Goal: Task Accomplishment & Management: Manage account settings

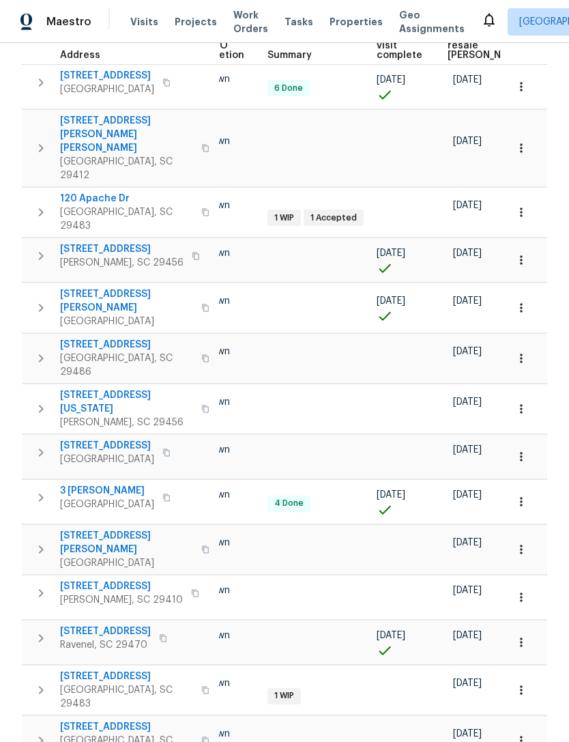
scroll to position [0, 215]
click at [142, 27] on span "Visits" at bounding box center [144, 22] width 28 height 14
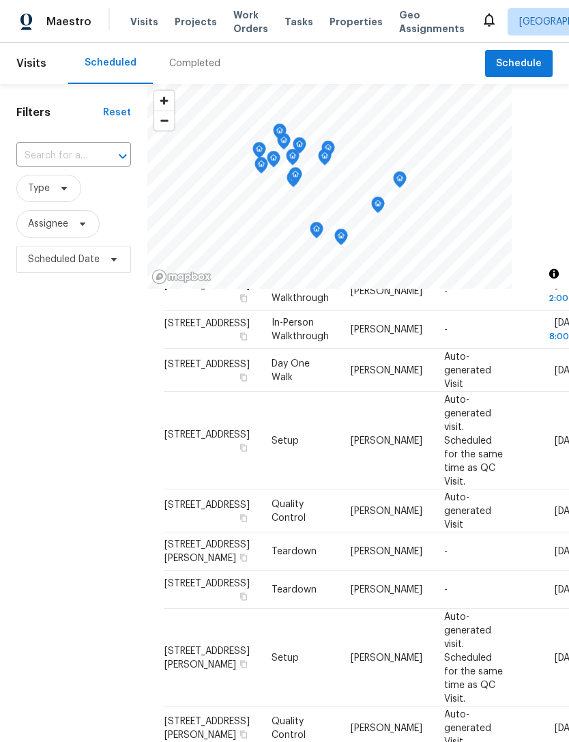
scroll to position [395, 0]
click at [0, 0] on icon at bounding box center [0, 0] width 0 height 0
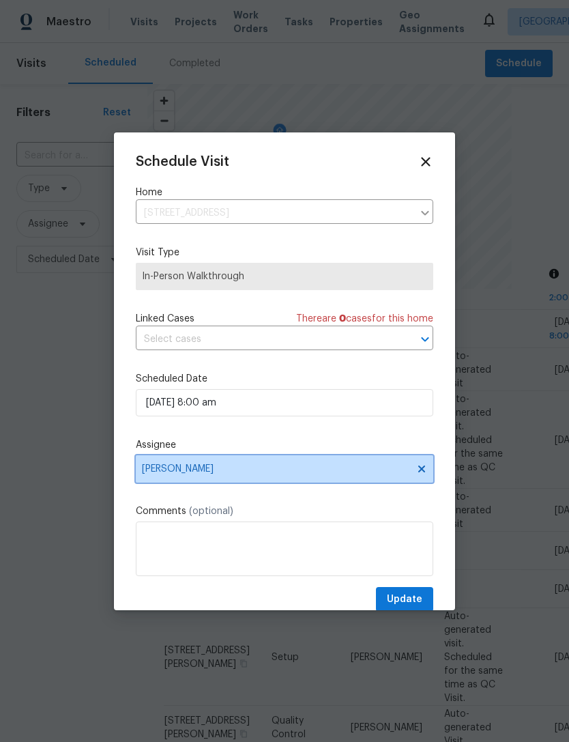
click at [242, 469] on span "[PERSON_NAME]" at bounding box center [276, 469] width 268 height 11
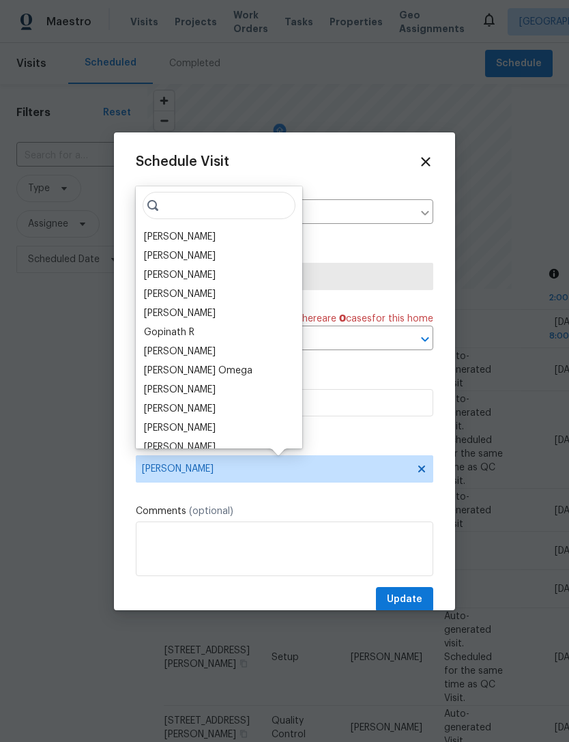
click at [208, 255] on div "[PERSON_NAME]" at bounding box center [180, 256] width 72 height 14
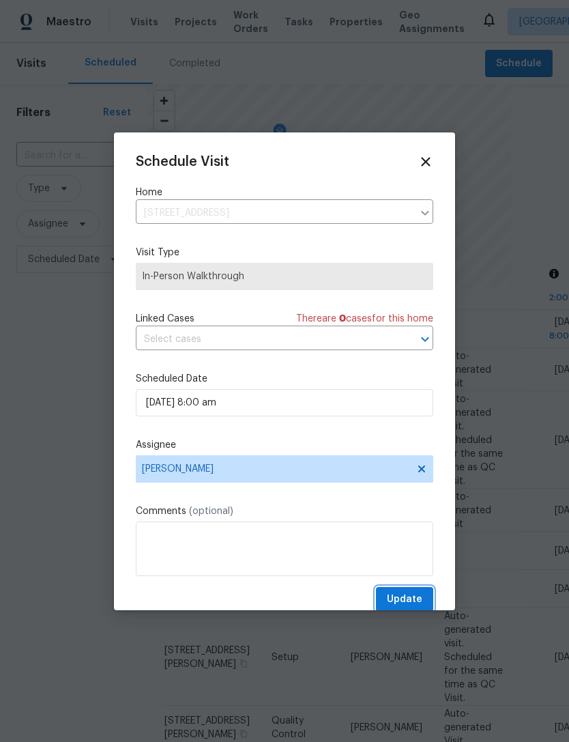
click at [416, 595] on span "Update" at bounding box center [404, 599] width 35 height 17
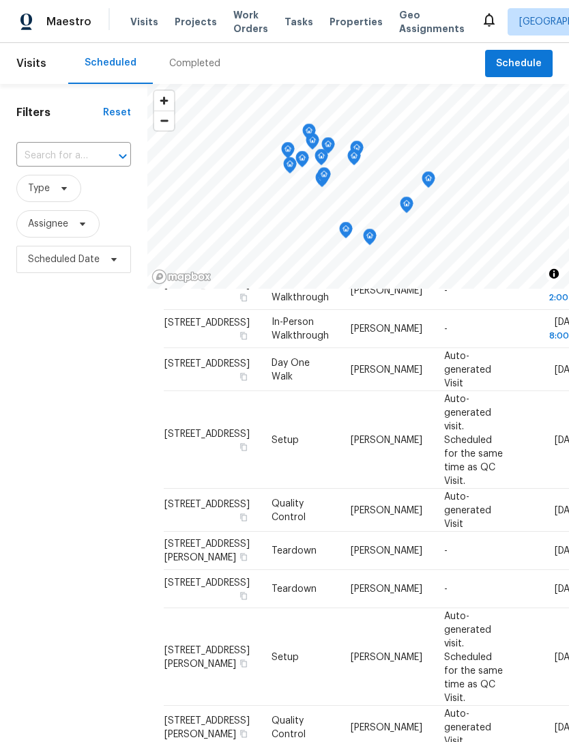
click at [338, 22] on span "Properties" at bounding box center [356, 22] width 53 height 14
